Goal: Answer question/provide support: Share knowledge or assist other users

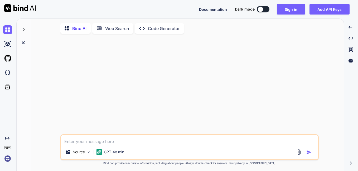
type textarea "x"
click at [93, 140] on textarea at bounding box center [189, 139] width 257 height 9
click at [77, 145] on textarea at bounding box center [189, 139] width 257 height 9
type textarea "w"
type textarea "x"
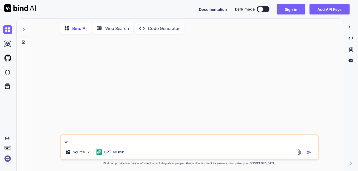
type textarea "wh"
type textarea "x"
type textarea "why"
type textarea "x"
type textarea "why"
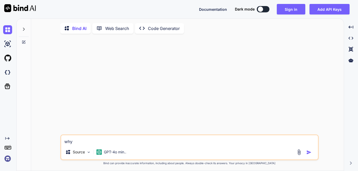
type textarea "x"
type textarea "why i"
type textarea "x"
type textarea "why i"
type textarea "x"
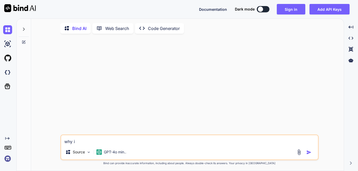
type textarea "why i a"
type textarea "x"
type textarea "why i am"
type textarea "x"
type textarea "why i am"
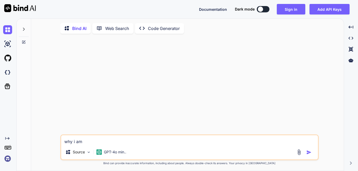
type textarea "x"
type textarea "why i am g"
type textarea "x"
type textarea "why i am ge"
type textarea "x"
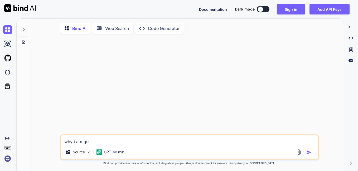
type textarea "why i am get"
type textarea "x"
type textarea "why i am gett"
type textarea "x"
type textarea "why i am getti"
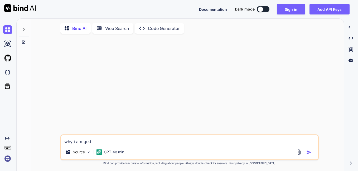
type textarea "x"
type textarea "why i am gettin"
type textarea "x"
type textarea "why i am getting"
type textarea "x"
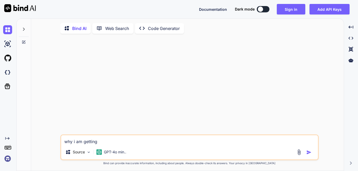
type textarea "why i am getting"
type textarea "x"
click at [100, 142] on textarea "why i am getting" at bounding box center [189, 139] width 257 height 9
paste textarea "{"errors":[{"field":null,"message":"authorization required"}]}"
type textarea "why i am getting {"errors":[{"field":null,"message":"authorization required"}]}"
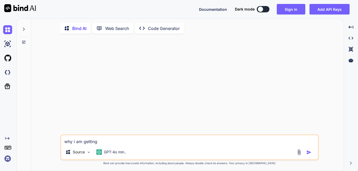
type textarea "x"
type textarea "why i am getting {"errors":[{"field":null,"message":"authorization required"}]}"
type textarea "x"
type textarea "why i am getting {"errors":[{"field":null,"message":"authorization required"}]}…"
type textarea "x"
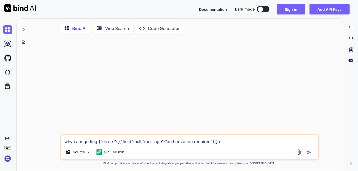
type textarea "why i am getting {"errors":[{"field":null,"message":"authorization required"}]}…"
type textarea "x"
type textarea "why i am getting {"errors":[{"field":null,"message":"authorization required"}]}…"
type textarea "x"
type textarea "why i am getting {"errors":[{"field":null,"message":"authorization required"}]}…"
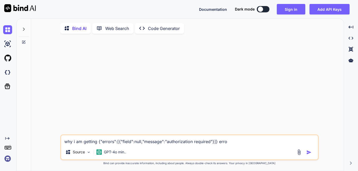
type textarea "x"
type textarea "why i am getting {"errors":[{"field":null,"message":"authorization required"}]}…"
type textarea "x"
type textarea "why i am getting {"errors":[{"field":null,"message":"authorization required"}]}…"
type textarea "x"
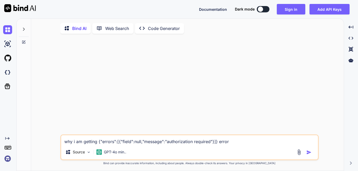
type textarea "why i am getting {"errors":[{"field":null,"message":"authorization required"}]}…"
type textarea "x"
type textarea "why i am getting {"errors":[{"field":null,"message":"authorization required"}]}…"
type textarea "x"
type textarea "why i am getting {"errors":[{"field":null,"message":"authorization required"}]}…"
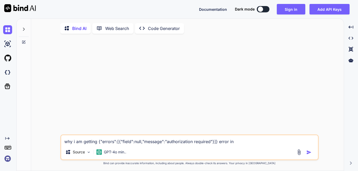
type textarea "x"
type textarea "why i am getting {"errors":[{"field":null,"message":"authorization required"}]}…"
type textarea "x"
type textarea "why i am getting {"errors":[{"field":null,"message":"authorization required"}]}…"
type textarea "x"
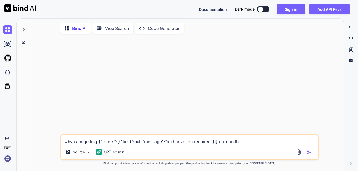
type textarea "why i am getting {"errors":[{"field":null,"message":"authorization required"}]}…"
type textarea "x"
type textarea "why i am getting {"errors":[{"field":null,"message":"authorization required"}]}…"
type textarea "x"
type textarea "why i am getting {"errors":[{"field":null,"message":"authorization required"}]}…"
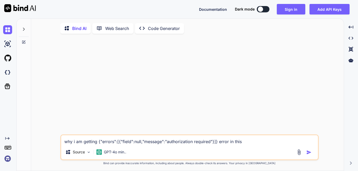
type textarea "x"
type textarea "why i am getting {"errors":[{"field":null,"message":"authorization required"}]}…"
type textarea "x"
type textarea "why i am getting {"errors":[{"field":null,"message":"authorization required"}]}…"
type textarea "x"
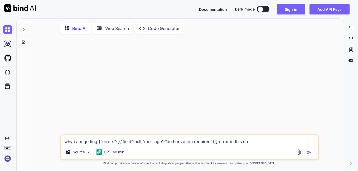
type textarea "why i am getting {"errors":[{"field":null,"message":"authorization required"}]}…"
type textarea "x"
type textarea "why i am getting {"errors":[{"field":null,"message":"authorization required"}]}…"
type textarea "x"
type textarea "why i am getting {"errors":[{"field":null,"message":"authorization required"}]}…"
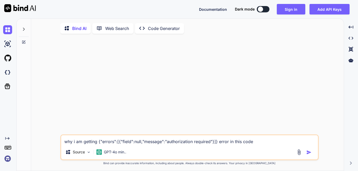
type textarea "x"
paste textarea "{"errors":[{"field":null,"message":"authorization required"}]}"
type textarea "why i am getting {"errors":[{"field":null,"message":"authorization required"}]}…"
type textarea "x"
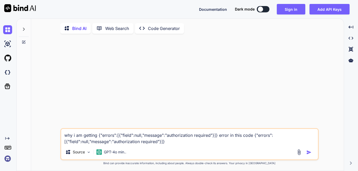
type textarea "why i am getting {"errors":[{"field":null,"message":"authorization required"}]}…"
type textarea "x"
drag, startPoint x: 172, startPoint y: 142, endPoint x: 50, endPoint y: 142, distance: 121.5
click at [50, 142] on div "why i am getting {"errors":[{"field":null,"message":"authorization required"}]}…" at bounding box center [189, 105] width 308 height 134
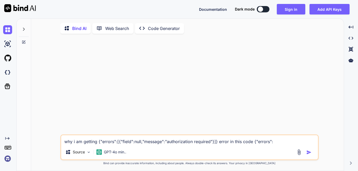
type textarea "why i am getting {"errors":[{"field":null,"message":"authorization required"}]}…"
type textarea "x"
type textarea "why i am getting {"errors":[{"field":null,"message":"authorization required"}]}…"
type textarea "x"
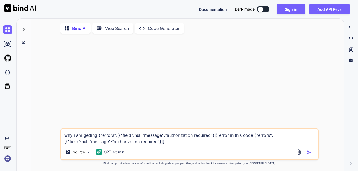
drag, startPoint x: 254, startPoint y: 136, endPoint x: 272, endPoint y: 158, distance: 29.0
click at [272, 158] on div "why i am getting {"errors":[{"field":null,"message":"authorization required"}]}…" at bounding box center [189, 144] width 258 height 32
type textarea "why i am getting {"errors":[{"field":null,"message":"authorization required"}]}…"
type textarea "x"
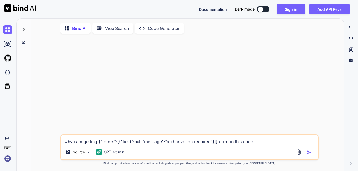
type textarea "why i am getting {"errors":[{"field":null,"message":"authorization required"}]}…"
type textarea "x"
type textarea "why i am getting {"errors":[{"field":null,"message":"authorization required"}]}…"
type textarea "x"
paste textarea "// Now, add the email to the SendGrid unsubscribe group $groupID = 28650; // Re…"
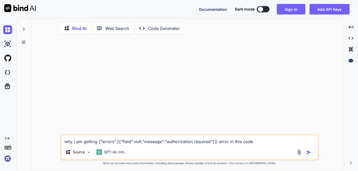
type textarea "why i am getting {"errors":[{"field":null,"message":"authorization required"}]}…"
type textarea "x"
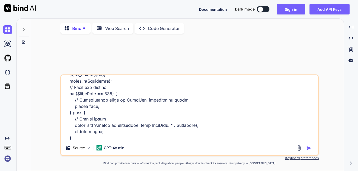
type textarea "why i am getting {"errors":[{"field":null,"message":"authorization required"}]}…"
click at [307, 150] on img "button" at bounding box center [308, 148] width 5 height 5
type textarea "x"
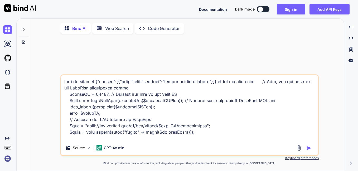
scroll to position [2, 0]
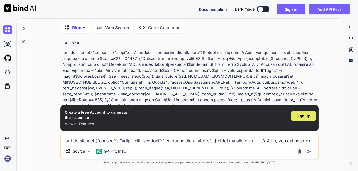
click at [302, 115] on span "Sign Up" at bounding box center [303, 116] width 14 height 5
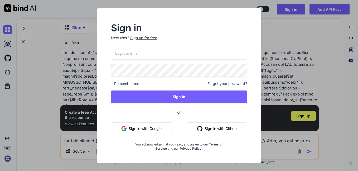
type input "[EMAIL_ADDRESS][DOMAIN_NAME]"
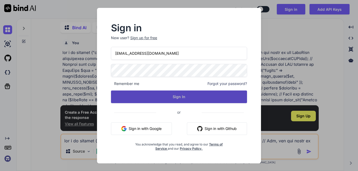
click at [183, 96] on button "Sign In" at bounding box center [179, 97] width 136 height 13
click at [185, 99] on button "Sign In" at bounding box center [179, 97] width 136 height 13
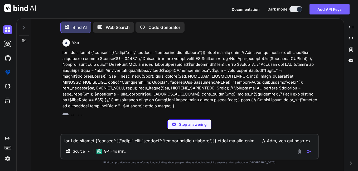
type textarea "x"
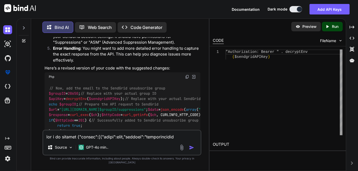
scroll to position [290, 0]
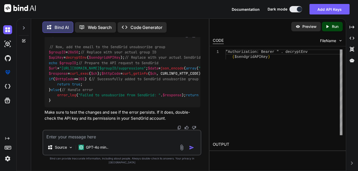
click at [64, 140] on textarea at bounding box center [121, 135] width 157 height 9
paste textarea "Array ( [type] => 1 [message] => Uncaught TypeError: base64_decode(): Argument …"
type textarea "Array ( [type] => 1 [message] => Uncaught TypeError: base64_decode(): Argument …"
type textarea "x"
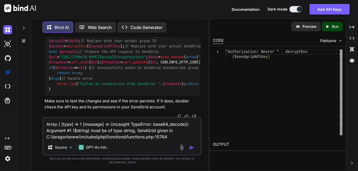
type textarea "Array ( [type] => 1 [message] => Uncaught TypeError: base64_decode(): Argument …"
type textarea "x"
type textarea "Array ( [type] => 1 [message] => Uncaught TypeError: base64_decode(): Argument …"
type textarea "x"
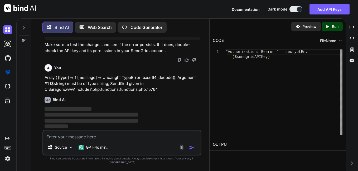
scroll to position [462, 0]
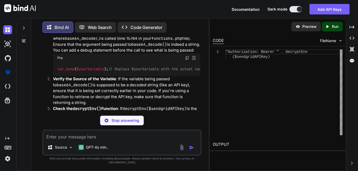
type textarea "x"
type textarea "var_dump($yourVariable); // Replace $yourVariable with the actual variable bein…"
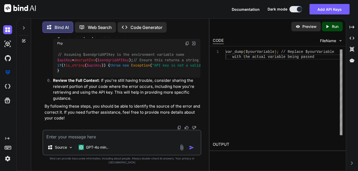
scroll to position [684, 0]
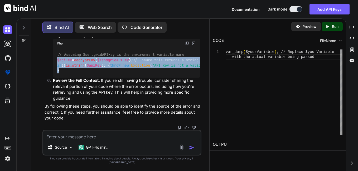
drag, startPoint x: 59, startPoint y: 99, endPoint x: 54, endPoint y: 83, distance: 16.5
click at [54, 78] on div "// Assuming $sendgridAPIKey is the environment variable name $apiKey = decryptE…" at bounding box center [126, 63] width 147 height 30
copy code "$apiKey = decryptEnv ( $sendgridAPIKey ); // Ensure this returns a string if (!…"
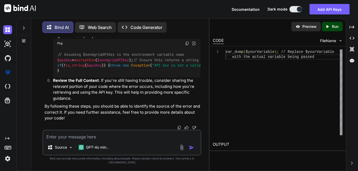
click at [71, 140] on textarea at bounding box center [121, 135] width 157 height 9
type textarea "c"
type textarea "x"
type textarea "ca"
type textarea "x"
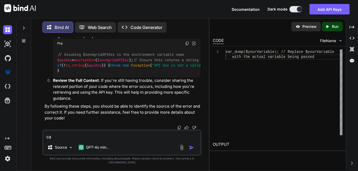
type textarea "can"
type textarea "x"
type textarea "can"
type textarea "x"
type textarea "can y"
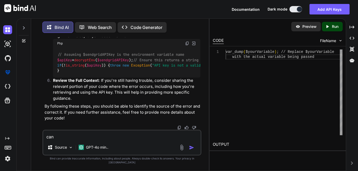
type textarea "x"
type textarea "can yo"
type textarea "x"
type textarea "can you"
type textarea "x"
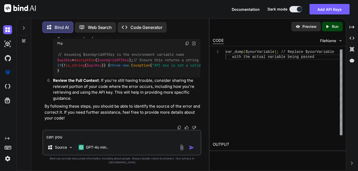
type textarea "can you"
type textarea "x"
type textarea "can you f"
type textarea "x"
type textarea "can you fc"
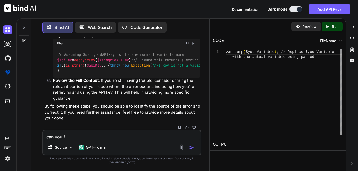
type textarea "x"
type textarea "can you fci"
type textarea "x"
type textarea "can you fci"
type textarea "x"
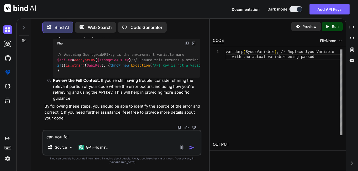
type textarea "can you fci y"
type textarea "x"
type textarea "can you fci yh"
type textarea "x"
type textarea "can you fci yht"
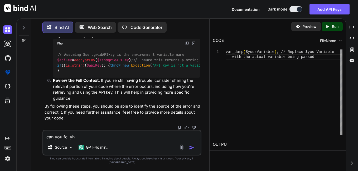
type textarea "x"
type textarea "can you fci yh"
type textarea "x"
type textarea "can you fci y"
type textarea "x"
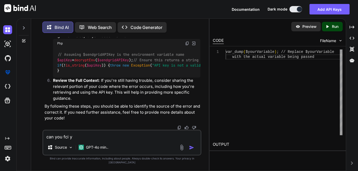
type textarea "can you fci"
type textarea "x"
type textarea "can you fci"
type textarea "x"
type textarea "can you fc"
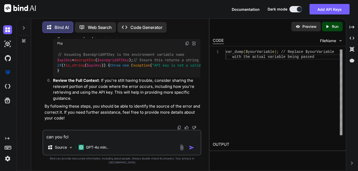
type textarea "x"
type textarea "can you f"
type textarea "x"
type textarea "can you fi"
type textarea "x"
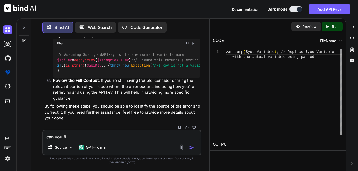
type textarea "can you fix"
type textarea "x"
type textarea "can you fix"
type textarea "x"
type textarea "can you fix t"
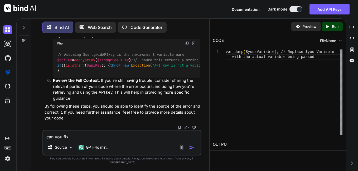
type textarea "x"
type textarea "can you fix th"
type textarea "x"
type textarea "can you fix thi"
type textarea "x"
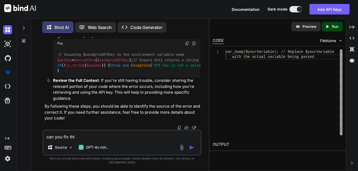
type textarea "can you fix thi"
type textarea "x"
type textarea "can you fix thi c"
type textarea "x"
type textarea "can you fix thi"
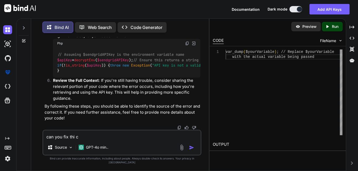
type textarea "x"
type textarea "can you fix thi"
type textarea "x"
type textarea "can you fix this"
type textarea "x"
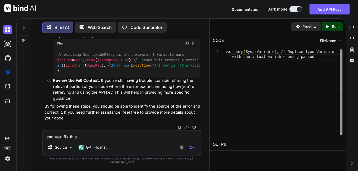
type textarea "can you fix this"
type textarea "x"
type textarea "can you fix this c"
type textarea "x"
type textarea "can you fix this co"
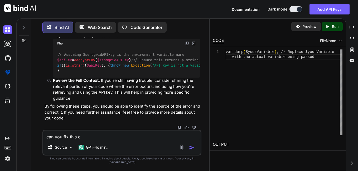
type textarea "x"
type textarea "can you fix this cod"
type textarea "x"
type textarea "can you fix this code"
type textarea "x"
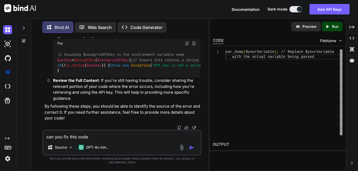
type textarea "can you fix this code"
type textarea "x"
paste textarea "$groupID = 28650; // Replace with your actual group ID $apiKey = new \SendGrid(…"
type textarea "can you fix this code $groupID = 28650; // Replace with your actual group ID $a…"
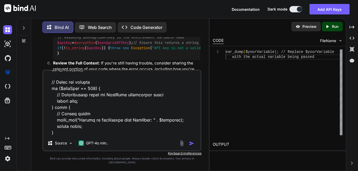
type textarea "x"
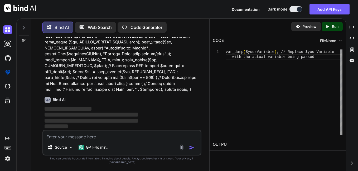
scroll to position [807, 0]
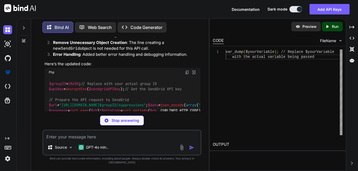
type textarea "x"
type textarea "// Handle error error_log("Failed to unsubscribe from SendGrid: " . $response);…"
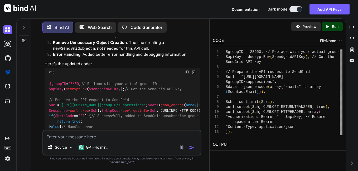
type textarea "x"
click at [278, 71] on div "curl_setopt ( $ch, CURLOPT_POST, true ) ; "Content-Type: application/json" ) ) …" at bounding box center [284, 137] width 117 height 175
type textarea "$groupID = 28650; // Replace with your actual group ID $apiKey = decryptEnv($se…"
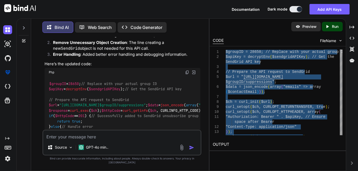
click at [83, 140] on textarea at bounding box center [121, 135] width 157 height 9
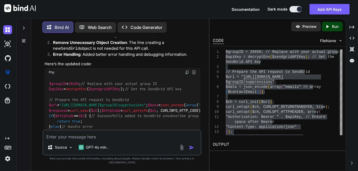
type textarea "x"
type textarea "i"
type textarea "x"
type textarea "i"
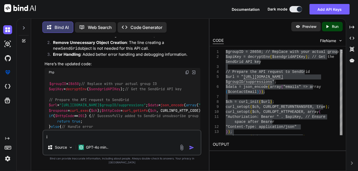
type textarea "x"
type textarea "i t"
type textarea "x"
type textarea "i th"
click at [108, 140] on textarea "i think the main problem is" at bounding box center [121, 135] width 157 height 9
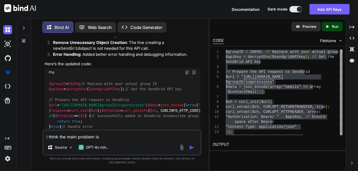
paste textarea "recipient_emails"
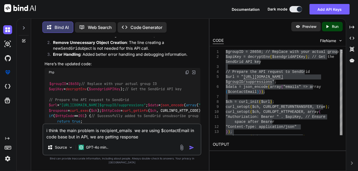
click at [119, 134] on textarea "i think the main problem is recipient_emails we are using $contactEmail in code…" at bounding box center [121, 132] width 157 height 16
click at [142, 140] on textarea "i think the main problem is recipient_emails we are using $contactEmail in code…" at bounding box center [121, 132] width 157 height 16
paste textarea "recipient_emails"
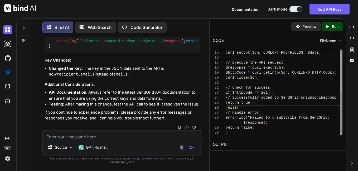
click at [264, 108] on div "curl_setopt ( $ch, CURLOPT_POST, true ) ; curl_setopt ( $ch, CURLOPT_POSTFIELDS…" at bounding box center [284, 45] width 117 height 180
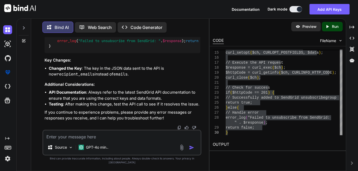
click at [76, 140] on textarea at bounding box center [121, 135] width 157 height 9
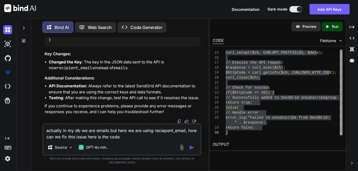
paste textarea "function insertUnsubscribe($tempID, $userID, $contactEmail, $contactID, $campai…"
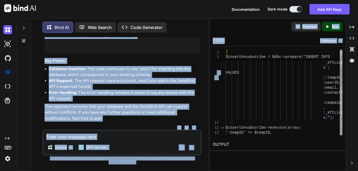
scroll to position [0, 126]
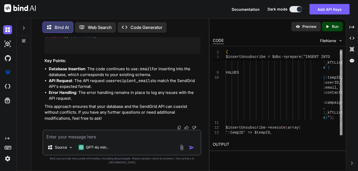
drag, startPoint x: 148, startPoint y: 94, endPoint x: 158, endPoint y: 96, distance: 10.9
drag, startPoint x: 158, startPoint y: 96, endPoint x: 154, endPoint y: 111, distance: 15.4
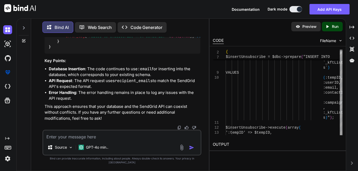
drag, startPoint x: 181, startPoint y: 93, endPoint x: 41, endPoint y: 92, distance: 140.0
click at [41, 92] on div "You Bind AI The error message {"errors":[{"field":null,"message":"authorization…" at bounding box center [121, 104] width 173 height 134
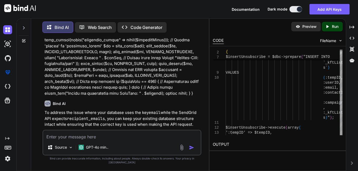
scroll to position [0, 94]
drag, startPoint x: 87, startPoint y: 46, endPoint x: 208, endPoint y: 42, distance: 121.0
click at [208, 42] on div "You Bind AI The error message {"errors":[{"field":null,"message":"authorization…" at bounding box center [121, 104] width 173 height 134
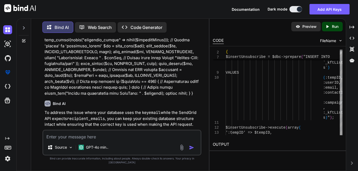
drag, startPoint x: 198, startPoint y: 43, endPoint x: 31, endPoint y: 43, distance: 166.6
click at [31, 43] on div "Bind AI Web Search Created with Pixso. Code Generator You Bind AI The error mes…" at bounding box center [120, 96] width 178 height 152
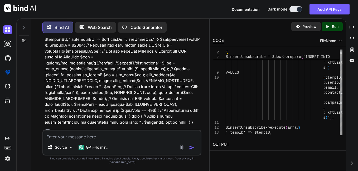
scroll to position [1305, 0]
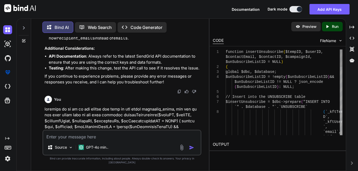
scroll to position [0, 0]
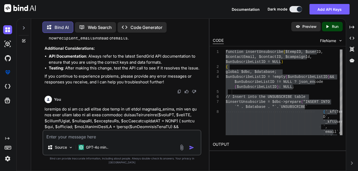
click at [82, 136] on textarea at bounding box center [121, 135] width 157 height 9
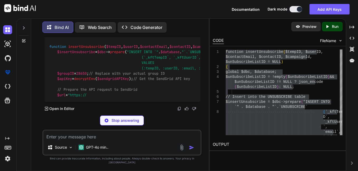
scroll to position [2257, 0]
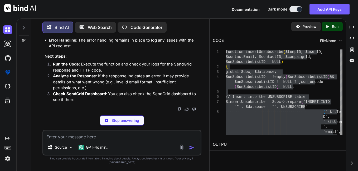
drag, startPoint x: 91, startPoint y: 70, endPoint x: 171, endPoint y: 72, distance: 79.4
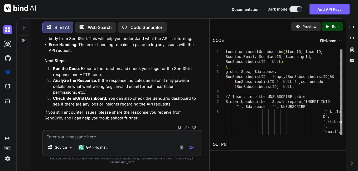
drag, startPoint x: 105, startPoint y: 88, endPoint x: 187, endPoint y: 98, distance: 82.6
drag, startPoint x: 54, startPoint y: 81, endPoint x: 100, endPoint y: 79, distance: 46.4
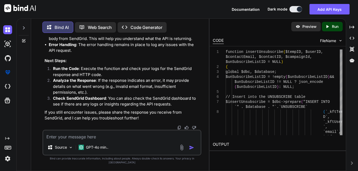
scroll to position [2442, 0]
drag, startPoint x: 134, startPoint y: 117, endPoint x: 199, endPoint y: 119, distance: 65.4
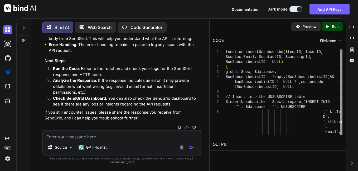
scroll to position [0, 0]
drag, startPoint x: 131, startPoint y: 118, endPoint x: 40, endPoint y: 116, distance: 91.2
click at [40, 116] on div "You Bind AI The error message {"errors":[{"field":null,"message":"authorization…" at bounding box center [121, 104] width 173 height 134
click at [112, 140] on textarea at bounding box center [121, 135] width 157 height 9
